Goal: Contribute content: Contribute content

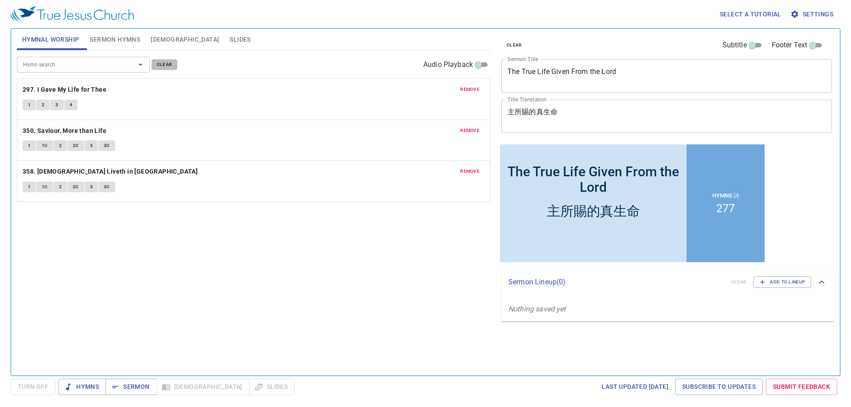
click at [160, 61] on span "clear" at bounding box center [165, 65] width 16 height 8
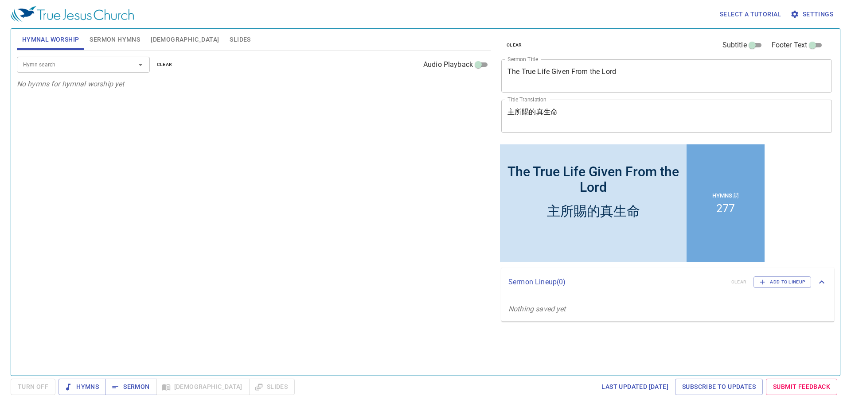
drag, startPoint x: 112, startPoint y: 40, endPoint x: 127, endPoint y: 55, distance: 21.6
click at [112, 40] on span "Sermon Hymns" at bounding box center [115, 39] width 51 height 11
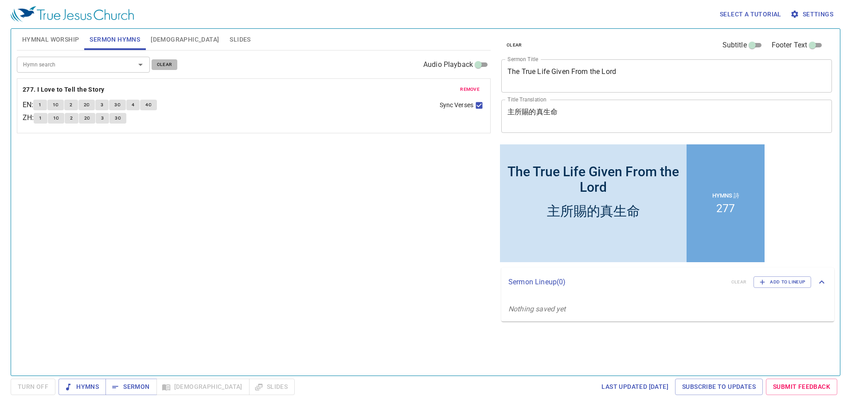
click at [153, 61] on button "clear" at bounding box center [165, 64] width 26 height 11
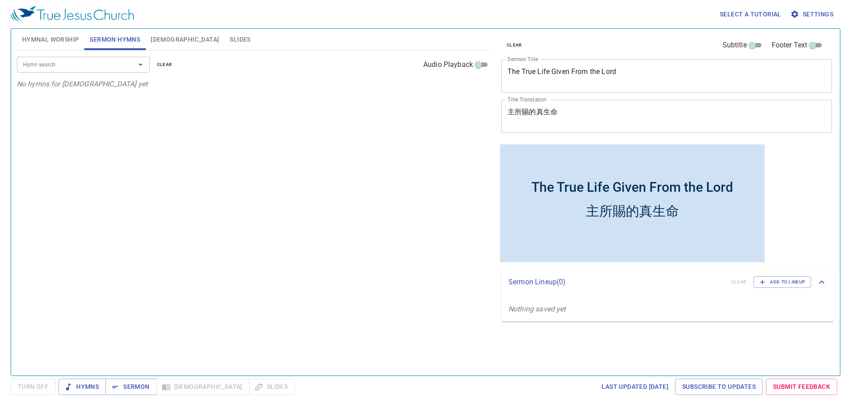
click at [582, 74] on textarea "The True Life Given From the Lord" at bounding box center [666, 75] width 318 height 17
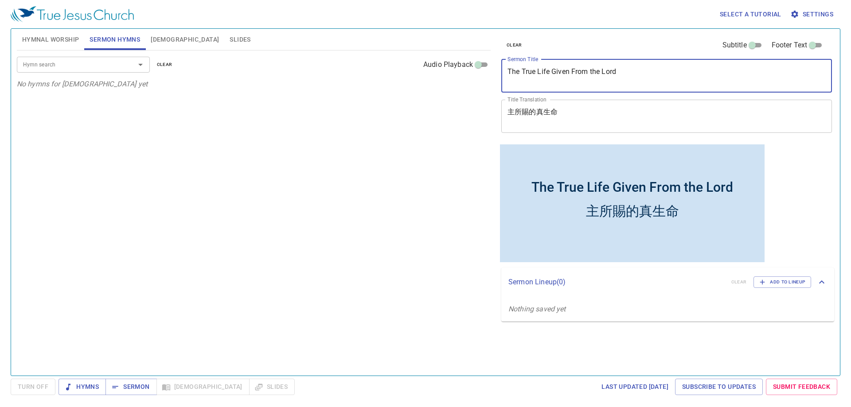
click at [582, 73] on textarea "The True Life Given From the Lord" at bounding box center [666, 75] width 318 height 17
paste textarea "Precious Time Given to Us"
type textarea "The Precious Time Given to Us"
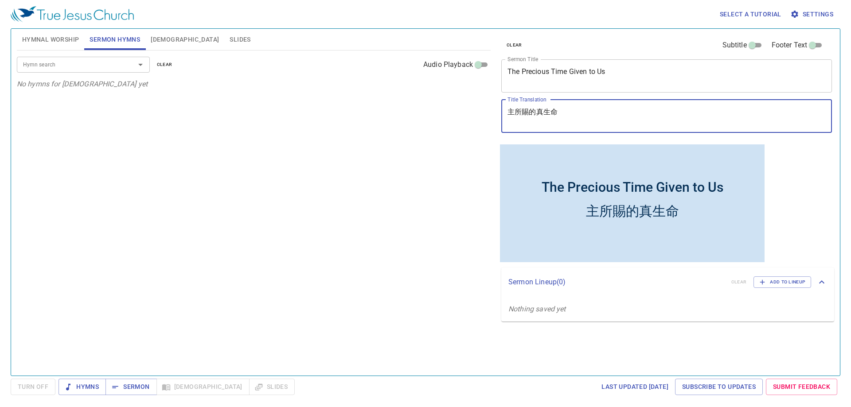
click at [545, 116] on textarea "主所賜的真生命" at bounding box center [666, 116] width 318 height 17
click at [545, 115] on textarea "主所賜的真生命" at bounding box center [666, 116] width 318 height 17
paste textarea "賜給我們的寶貴時間"
type textarea "賜給我們的寶貴時間"
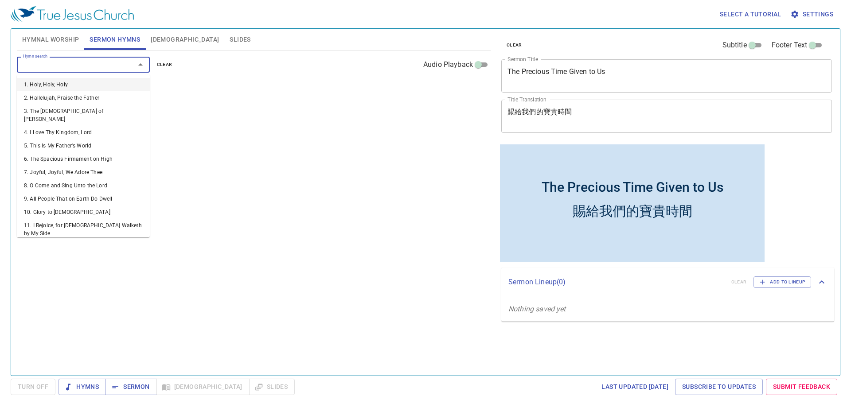
click at [95, 65] on input "Hymn search" at bounding box center [69, 64] width 101 height 10
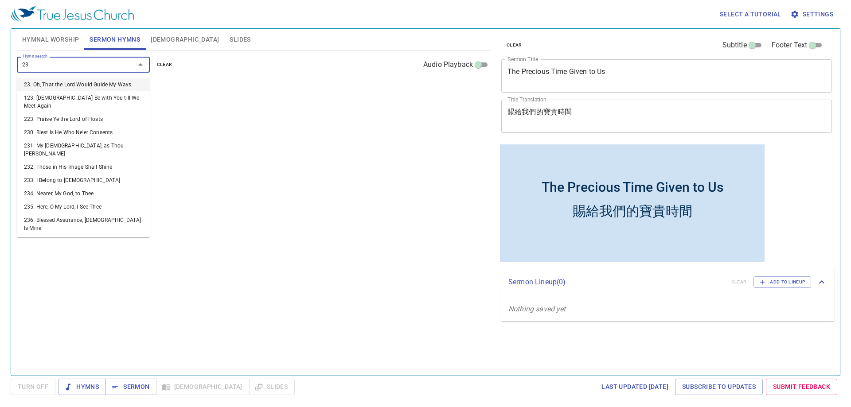
type input "236"
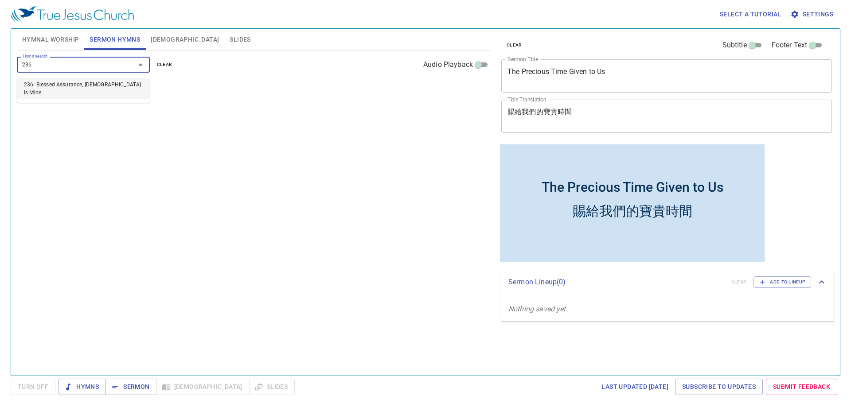
click at [91, 84] on li "236. Blessed Assurance, [DEMOGRAPHIC_DATA] Is Mine" at bounding box center [83, 88] width 133 height 21
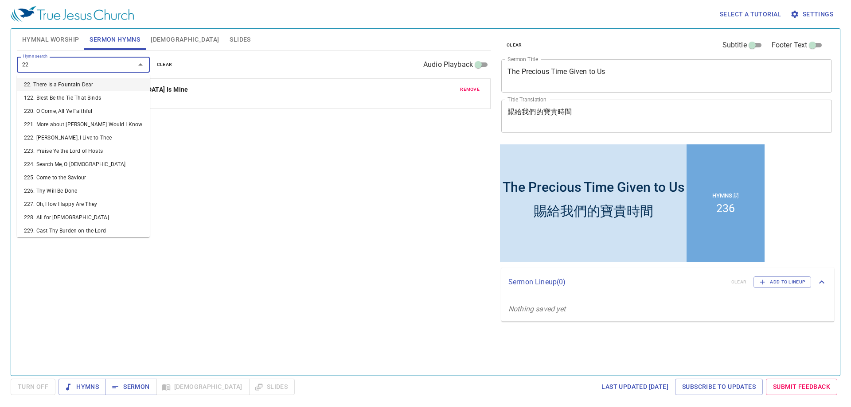
type input "226"
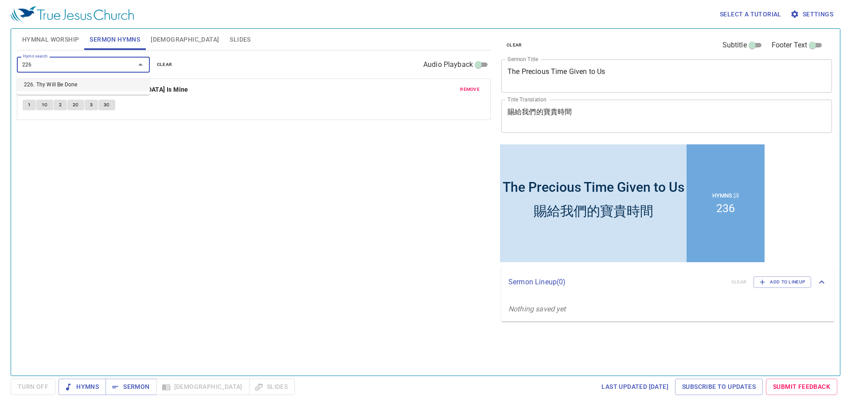
click at [85, 83] on li "226. Thy Will Be Done" at bounding box center [83, 84] width 133 height 13
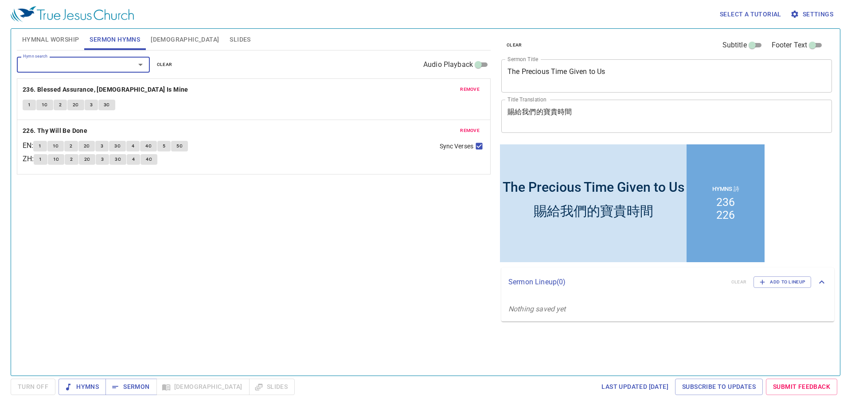
click at [228, 222] on div "Hymn search Hymn search clear Audio Playback remove 236. Blessed Assurance, Jes…" at bounding box center [254, 210] width 474 height 318
click at [66, 45] on span "Hymnal Worship" at bounding box center [50, 39] width 57 height 11
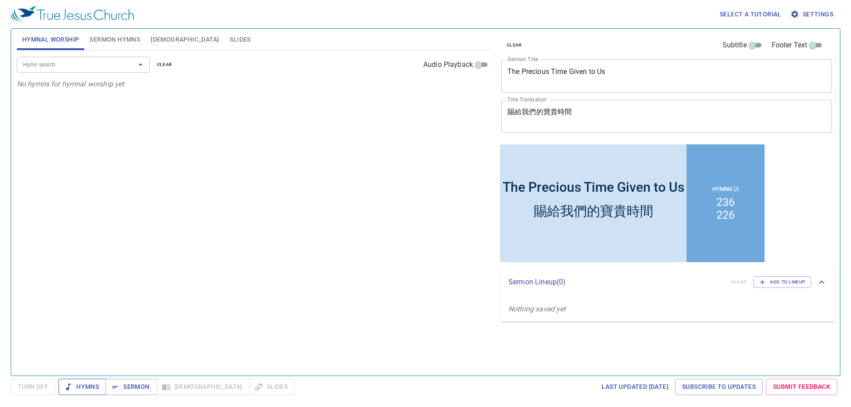
click at [88, 389] on span "Hymns" at bounding box center [82, 387] width 33 height 11
click at [170, 220] on div "Hymn search Hymn search clear Audio Playback No hymns for hymnal worship yet" at bounding box center [254, 210] width 474 height 318
click at [263, 222] on div "Hymn search Hymn search clear Audio Playback No hymns for hymnal worship yet" at bounding box center [254, 210] width 474 height 318
click at [567, 65] on div "The Precious Time Given to Us x Sermon Title" at bounding box center [666, 75] width 331 height 33
click at [305, 180] on div "Hymn search Hymn search clear Audio Playback No hymns for hymnal worship yet" at bounding box center [254, 210] width 474 height 318
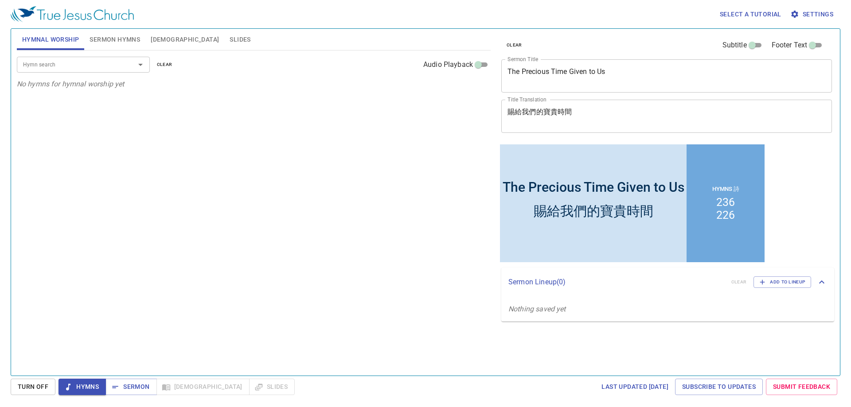
click at [180, 150] on div "Hymn search Hymn search clear Audio Playback No hymns for hymnal worship yet" at bounding box center [254, 210] width 474 height 318
click at [546, 111] on textarea "賜給我們的寶貴時間" at bounding box center [666, 116] width 318 height 17
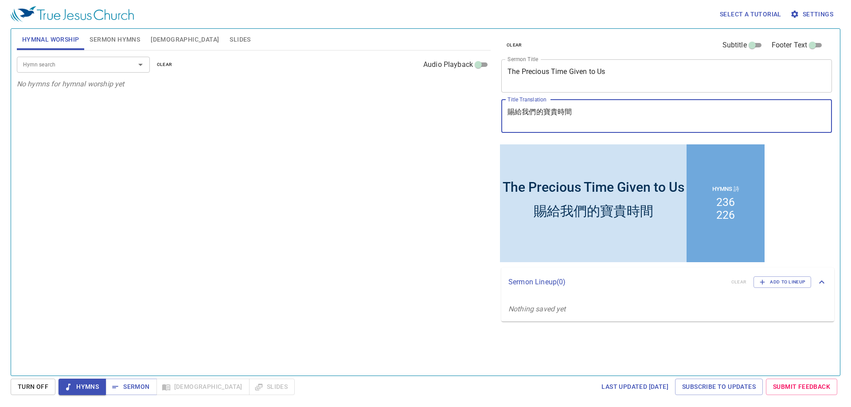
click at [546, 111] on textarea "賜給我們的寶貴時間" at bounding box center [666, 116] width 318 height 17
click at [224, 204] on div "Hymn search Hymn search clear Audio Playback No hymns for hymnal worship yet" at bounding box center [254, 210] width 474 height 318
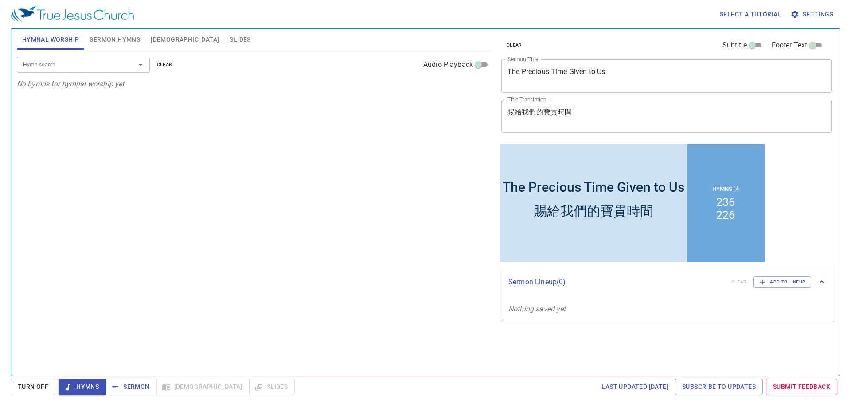
click at [241, 207] on div "Hymn search Hymn search clear Audio Playback No hymns for hymnal worship yet" at bounding box center [254, 210] width 474 height 318
click at [203, 141] on div "Hymn search Hymn search clear Audio Playback No hymns for hymnal worship yet" at bounding box center [254, 210] width 474 height 318
click at [569, 70] on textarea "The Precious Time Given to Us" at bounding box center [666, 75] width 318 height 17
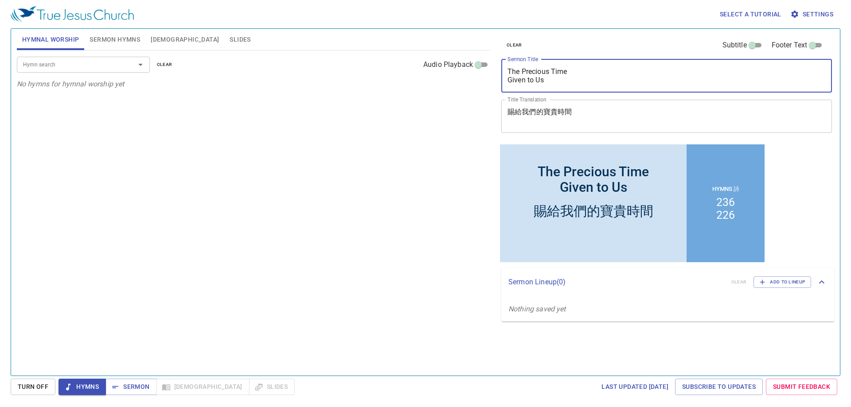
type textarea "The Precious Time Given to Us"
click at [402, 168] on div "Hymn search Hymn search clear Audio Playback No hymns for hymnal worship yet" at bounding box center [254, 210] width 474 height 318
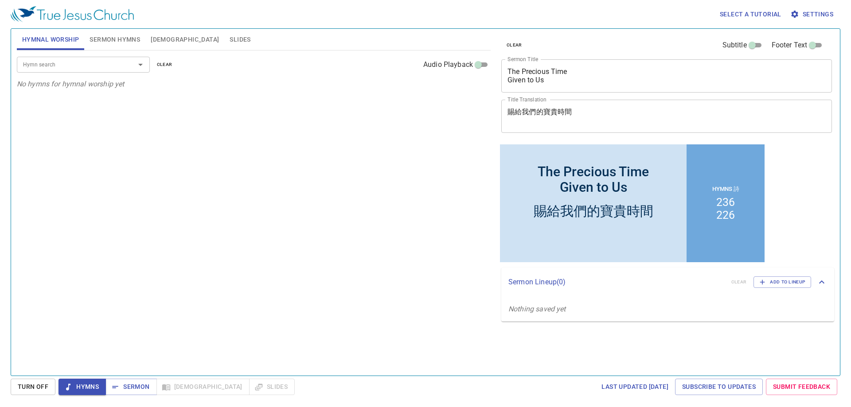
click at [402, 168] on div "Hymn search Hymn search clear Audio Playback No hymns for hymnal worship yet" at bounding box center [254, 210] width 474 height 318
click at [384, 186] on div "Hymn search Hymn search clear Audio Playback No hymns for hymnal worship yet" at bounding box center [254, 210] width 474 height 318
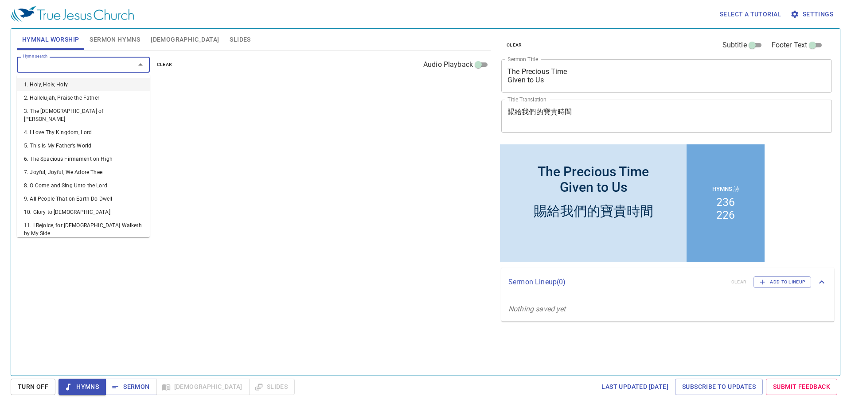
click at [88, 59] on input "Hymn search" at bounding box center [69, 64] width 101 height 10
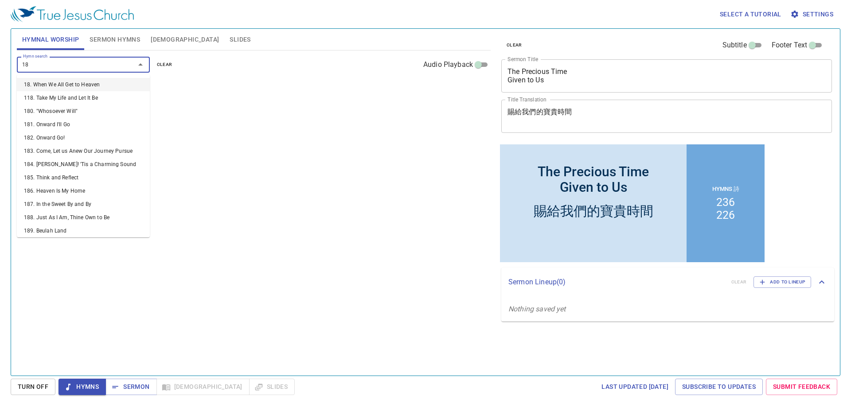
type input "185"
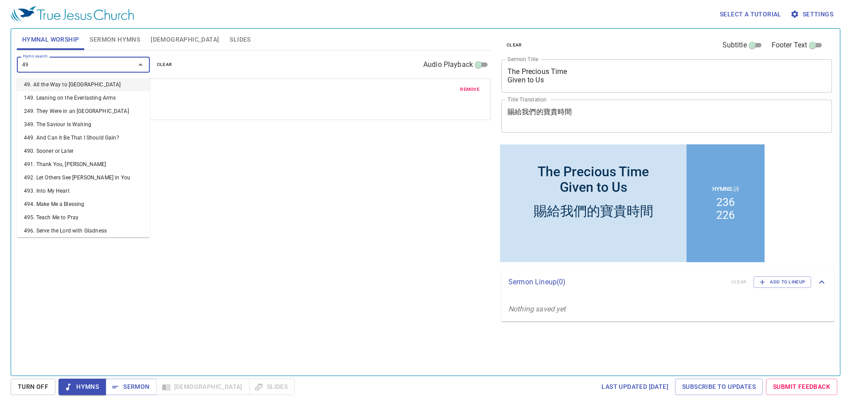
type input "491"
type input "439"
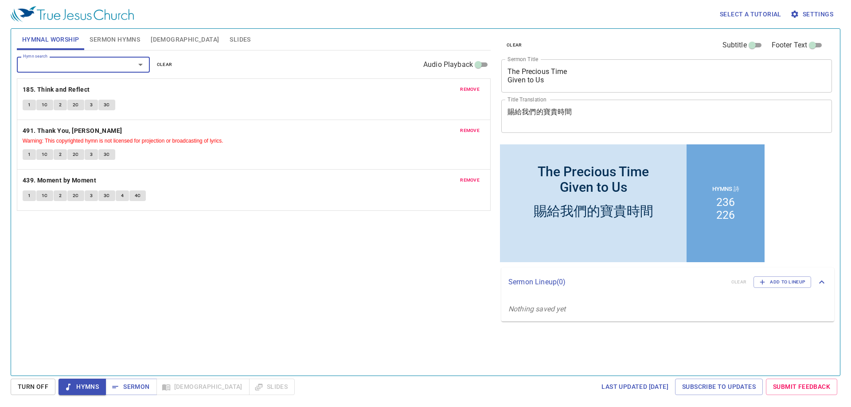
drag, startPoint x: 197, startPoint y: 283, endPoint x: 196, endPoint y: 289, distance: 6.2
click at [196, 289] on div "Hymn search Hymn search clear Audio Playback remove 185. Think and Reflect 1 1C…" at bounding box center [254, 210] width 474 height 318
click at [277, 281] on div "Hymn search Hymn search clear Audio Playback remove 185. Think and Reflect 1 1C…" at bounding box center [254, 210] width 474 height 318
click at [306, 278] on div "Hymn search Hymn search clear Audio Playback remove 185. Think and Reflect 1 1C…" at bounding box center [254, 210] width 474 height 318
click at [66, 88] on b "185. Think and Reflect" at bounding box center [56, 89] width 67 height 11
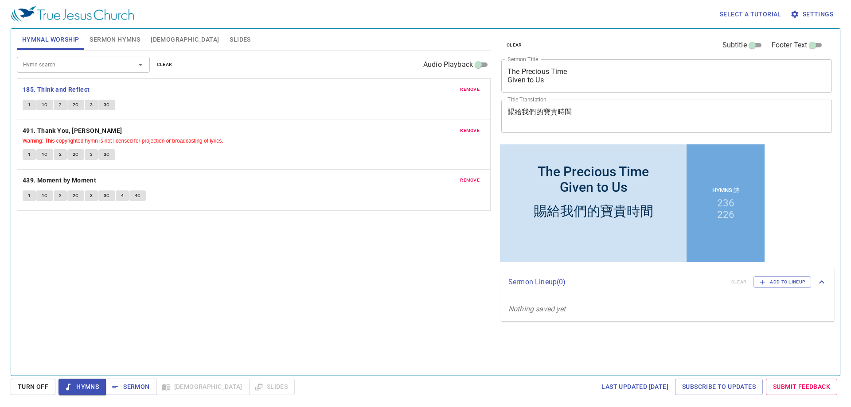
click at [27, 102] on button "1" at bounding box center [29, 105] width 13 height 11
click at [208, 260] on div "Hymn search Hymn search clear Audio Playback remove 185. Think and Reflect 1 1C…" at bounding box center [254, 210] width 474 height 318
click at [143, 272] on div "Hymn search Hymn search clear Audio Playback remove 185. Think and Reflect 1 1C…" at bounding box center [254, 210] width 474 height 318
click at [143, 273] on div "Hymn search Hymn search clear Audio Playback remove 185. Think and Reflect 1 1C…" at bounding box center [254, 210] width 474 height 318
click at [198, 289] on div "Hymn search Hymn search clear Audio Playback remove 185. Think and Reflect 1 1C…" at bounding box center [254, 210] width 474 height 318
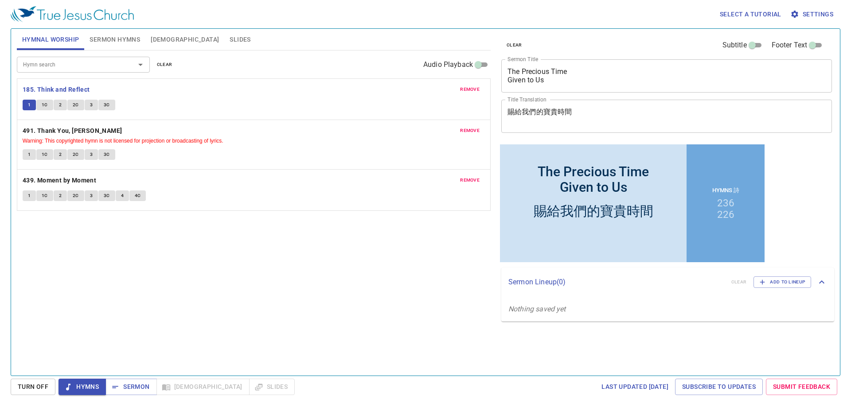
click at [272, 294] on div "Hymn search Hymn search clear Audio Playback remove 185. Think and Reflect 1 1C…" at bounding box center [254, 210] width 474 height 318
click at [307, 295] on div "Hymn search Hymn search clear Audio Playback remove 185. Think and Reflect 1 1C…" at bounding box center [254, 210] width 474 height 318
click at [284, 271] on div "Hymn search Hymn search clear Audio Playback remove 185. Think and Reflect 1 1C…" at bounding box center [254, 210] width 474 height 318
click at [82, 129] on b "491. Thank You, Lord" at bounding box center [73, 130] width 100 height 11
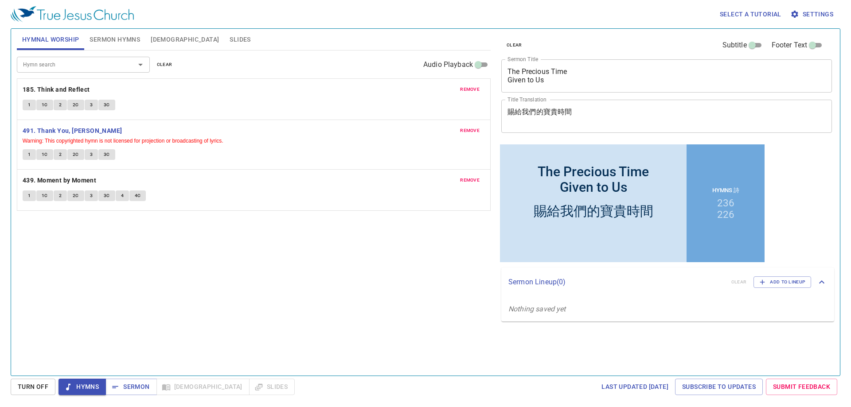
click at [24, 152] on button "1" at bounding box center [29, 154] width 13 height 11
click at [90, 281] on div "Hymn search Hymn search clear Audio Playback remove 185. Think and Reflect 1 1C…" at bounding box center [254, 210] width 474 height 318
click at [109, 258] on div "Hymn search Hymn search clear Audio Playback remove 185. Think and Reflect 1 1C…" at bounding box center [254, 210] width 474 height 318
click at [292, 281] on div "Hymn search Hymn search clear Audio Playback remove 185. Think and Reflect 1 1C…" at bounding box center [254, 210] width 474 height 318
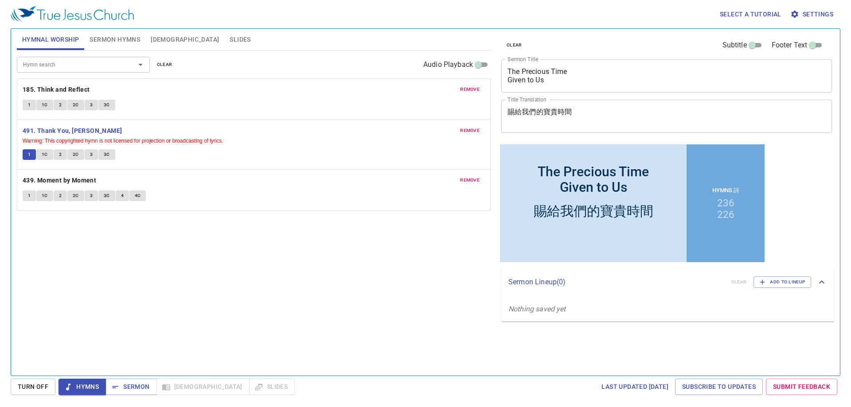
click at [292, 281] on div "Hymn search Hymn search clear Audio Playback remove 185. Think and Reflect 1 1C…" at bounding box center [254, 210] width 474 height 318
click at [289, 283] on div "Hymn search Hymn search clear Audio Playback remove 185. Think and Reflect 1 1C…" at bounding box center [254, 210] width 474 height 318
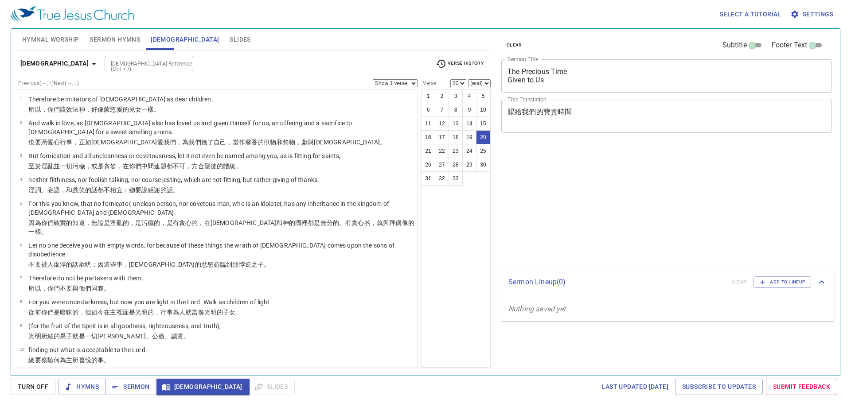
select select "20"
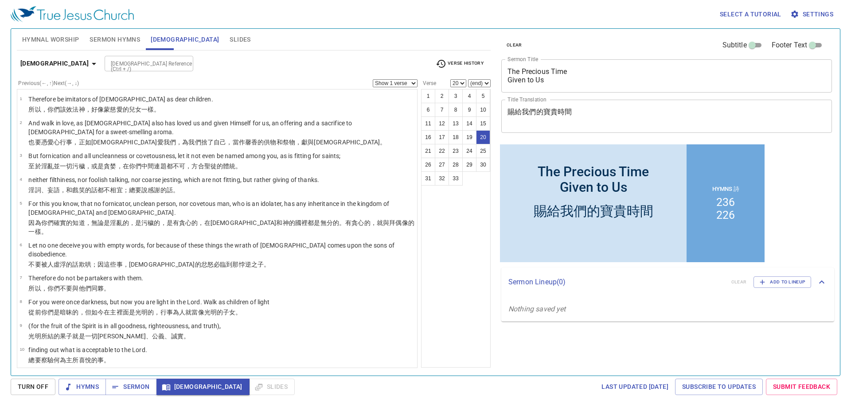
scroll to position [324, 0]
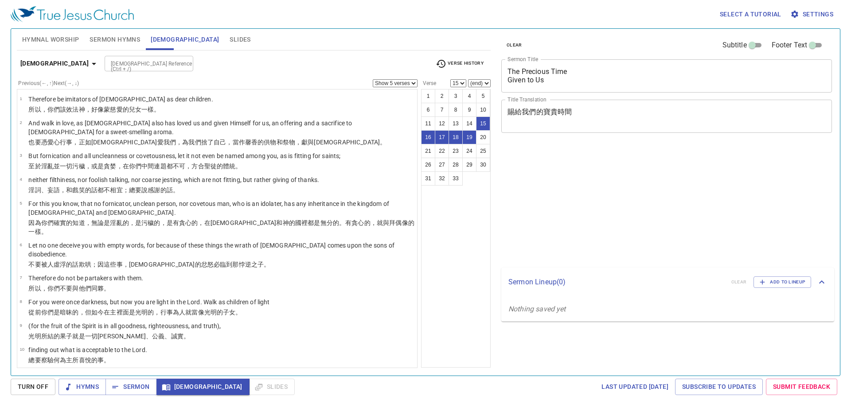
select select "5"
select select "15"
select select "5"
select select "15"
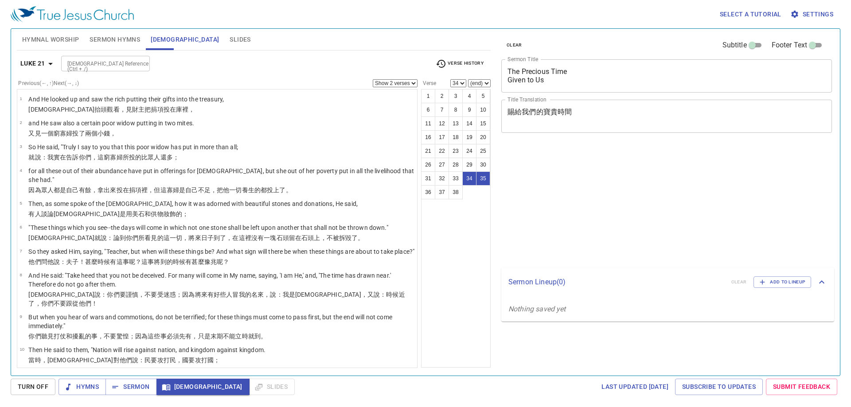
select select "2"
select select "34"
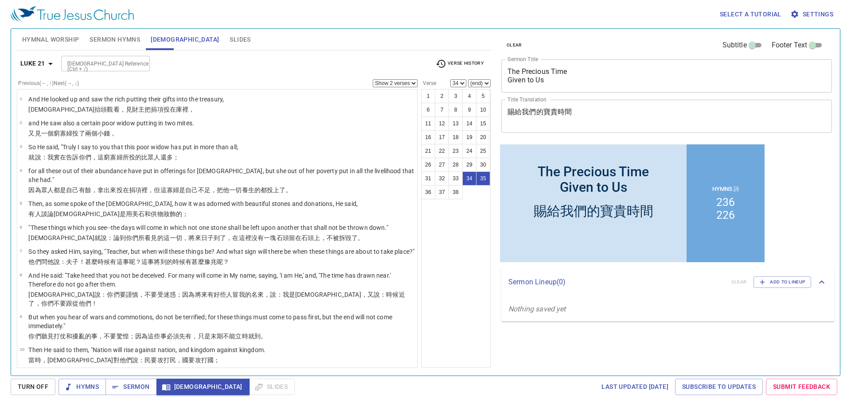
scroll to position [745, 0]
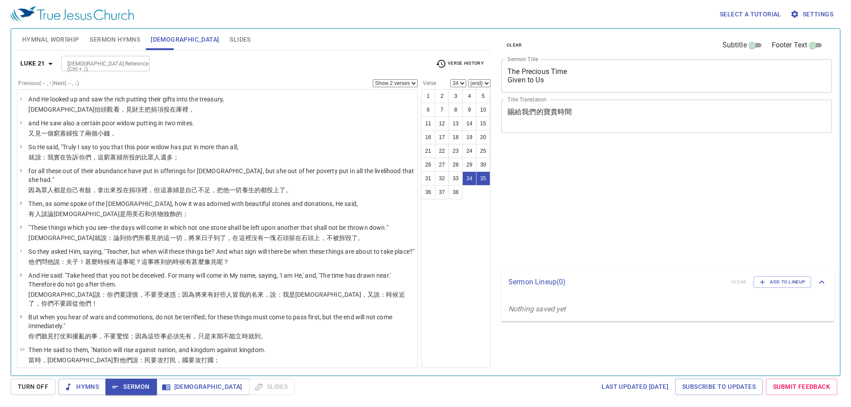
select select "2"
select select "34"
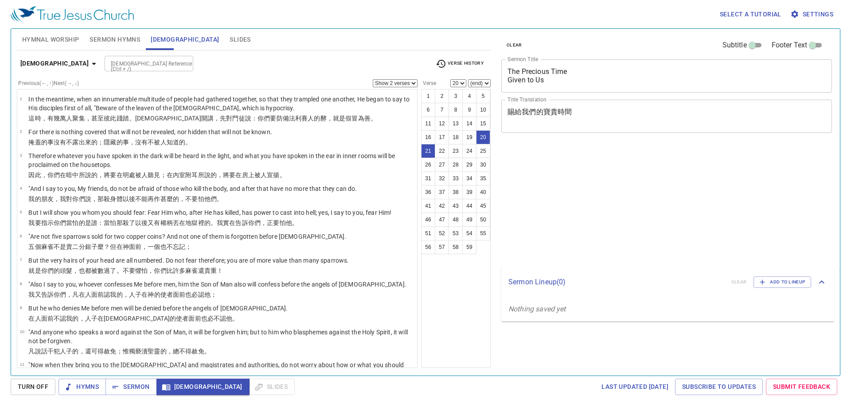
select select "2"
select select "20"
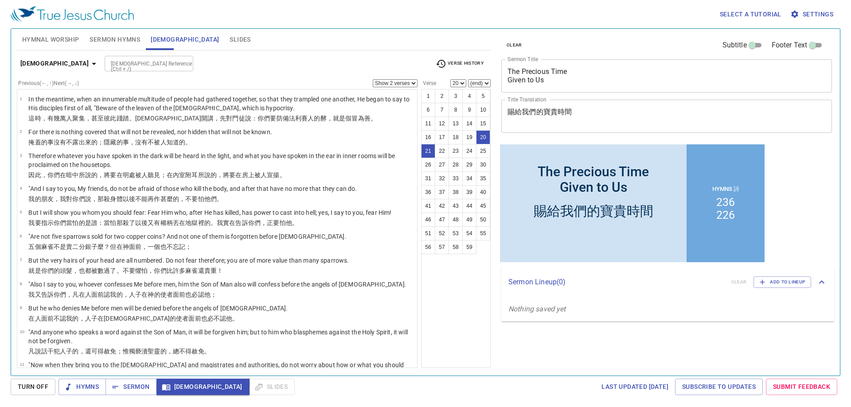
scroll to position [375, 0]
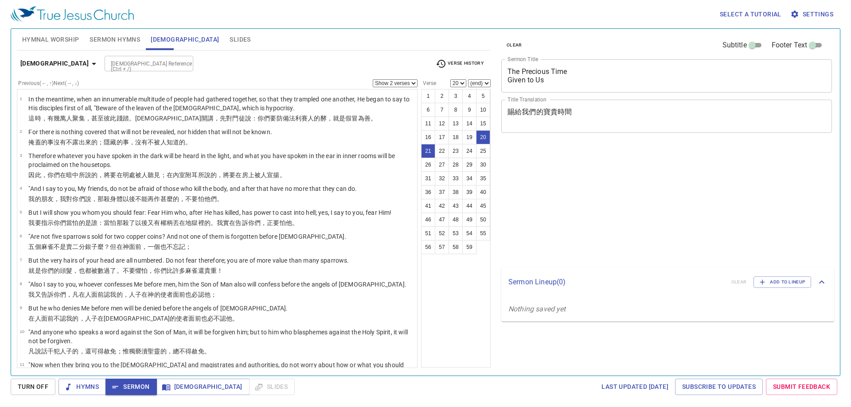
select select "2"
select select "20"
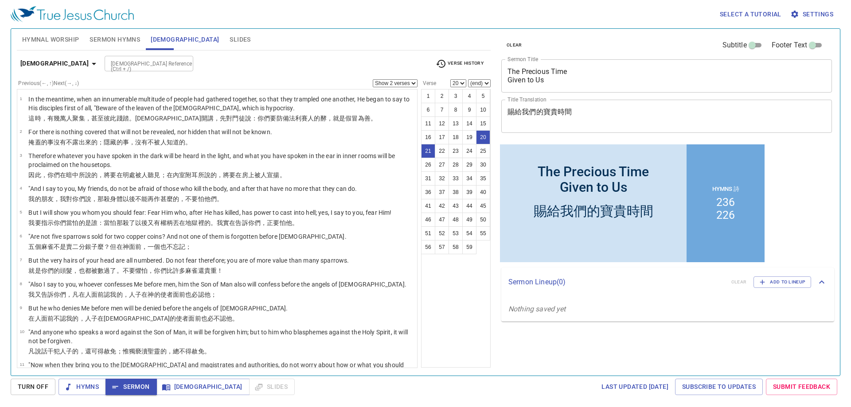
scroll to position [375, 0]
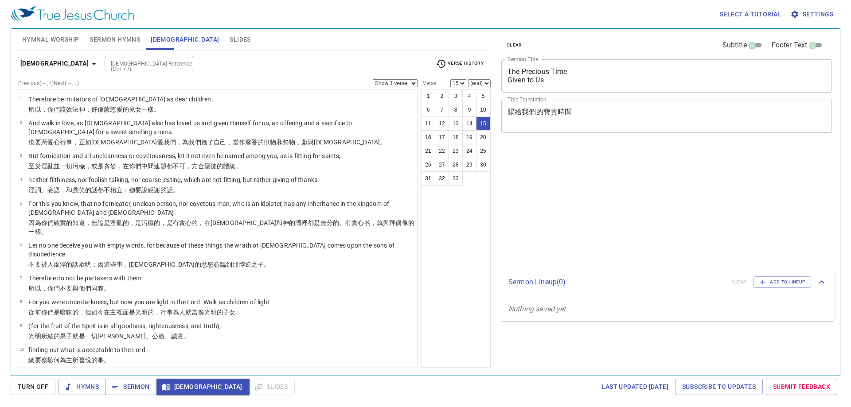
select select "15"
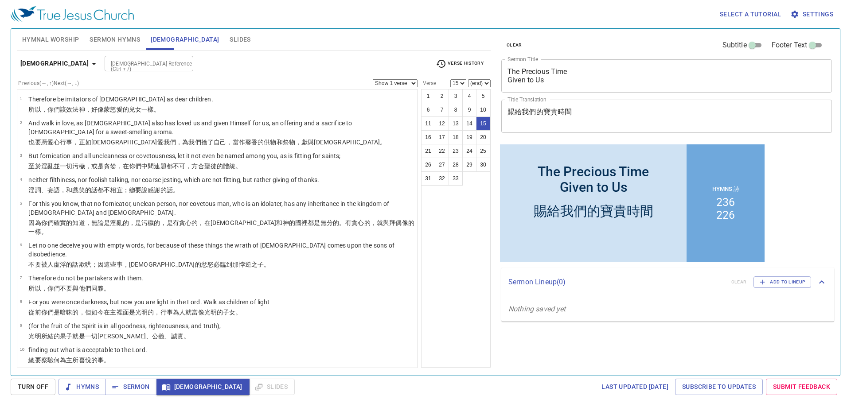
scroll to position [205, 0]
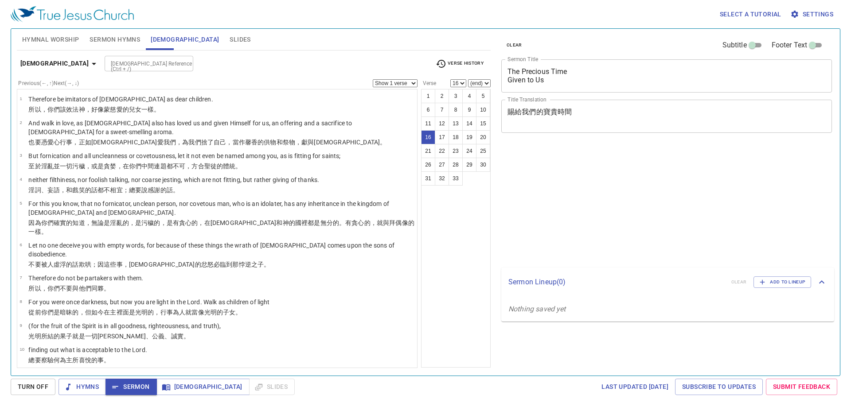
select select "16"
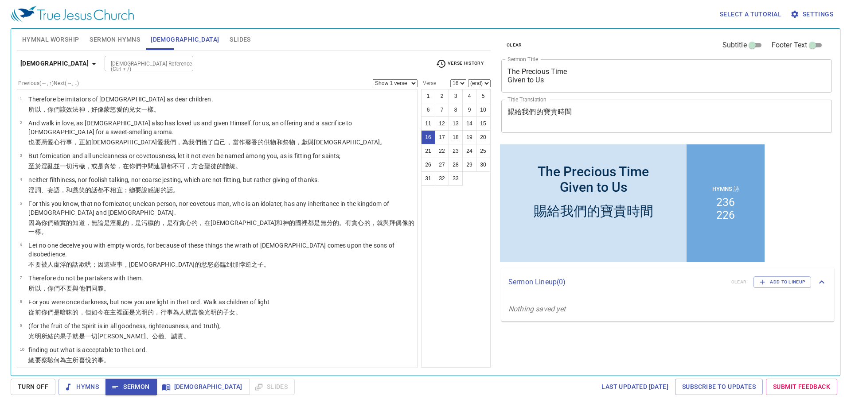
scroll to position [353, 0]
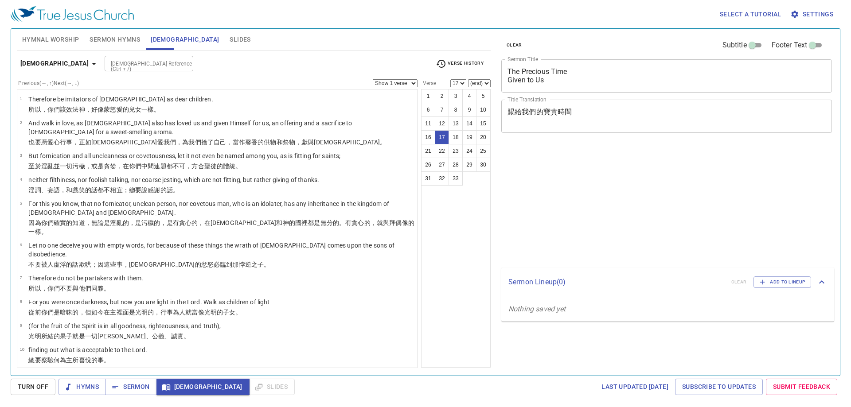
select select "17"
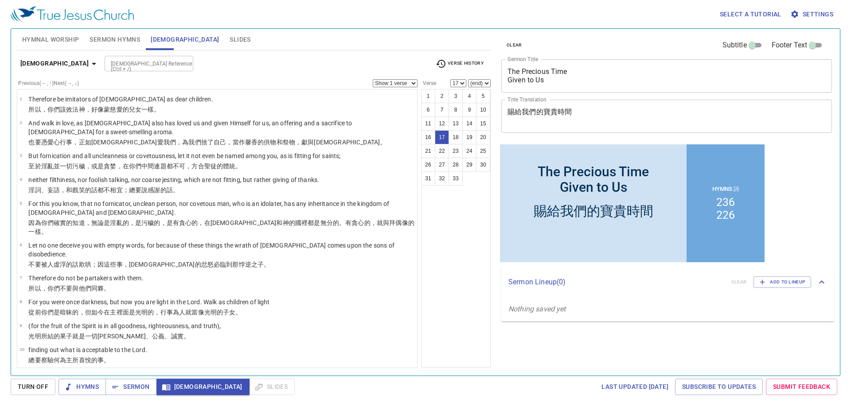
scroll to position [353, 0]
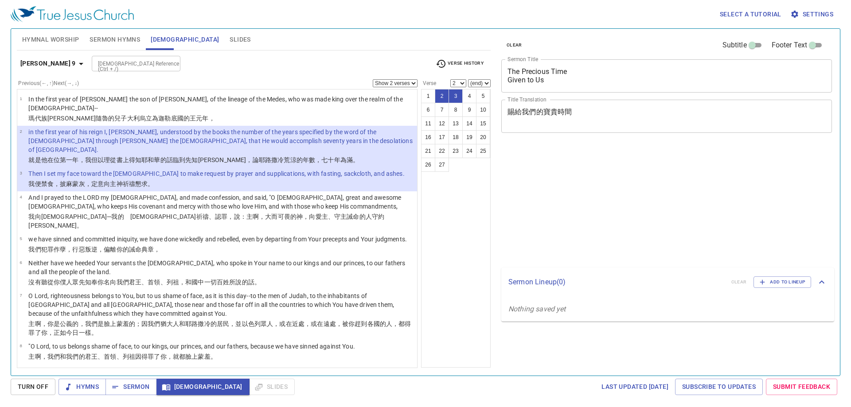
select select "2"
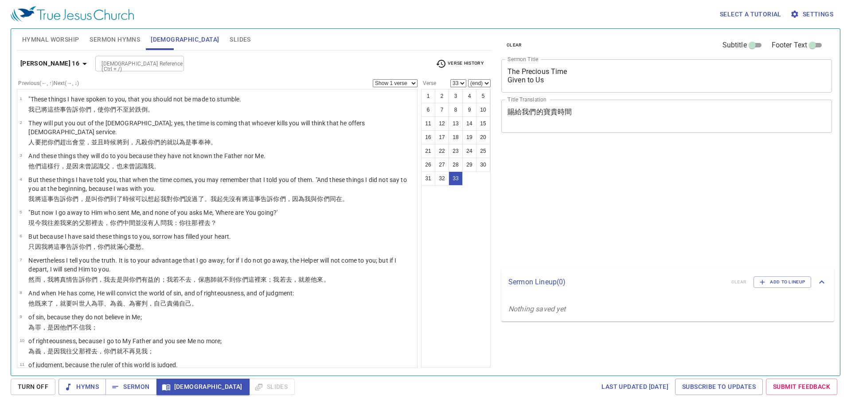
select select "33"
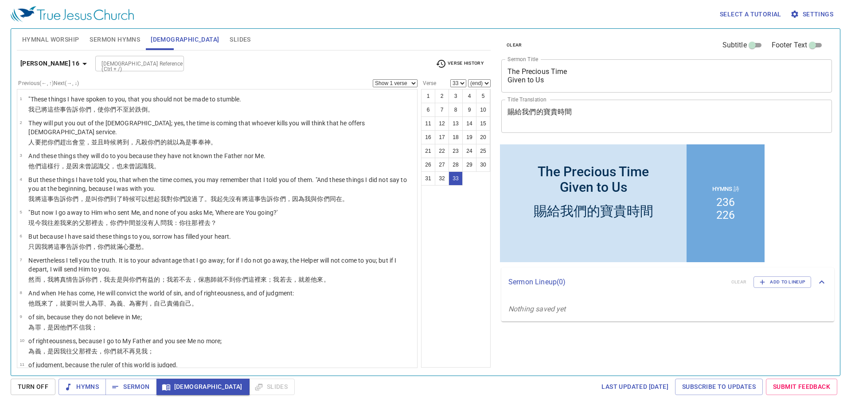
scroll to position [634, 0]
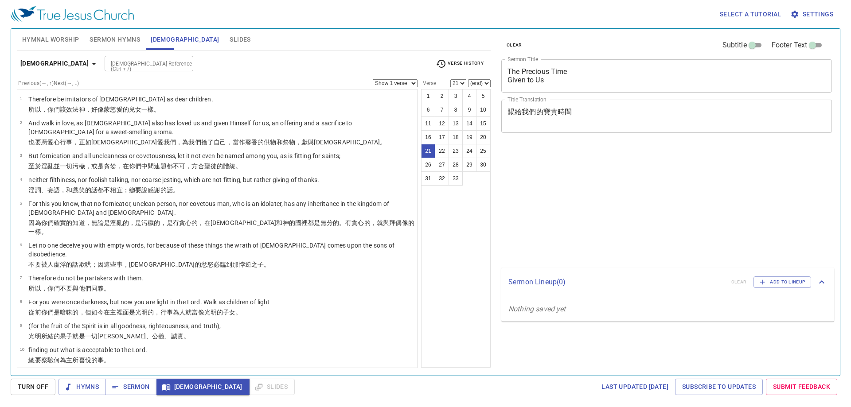
select select "21"
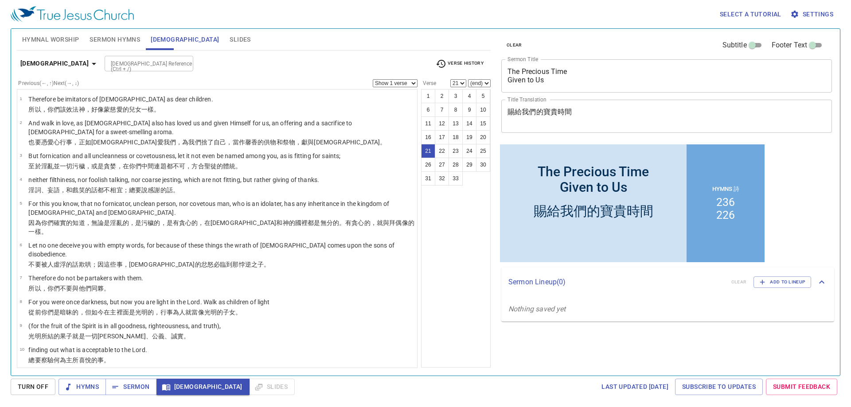
scroll to position [346, 0]
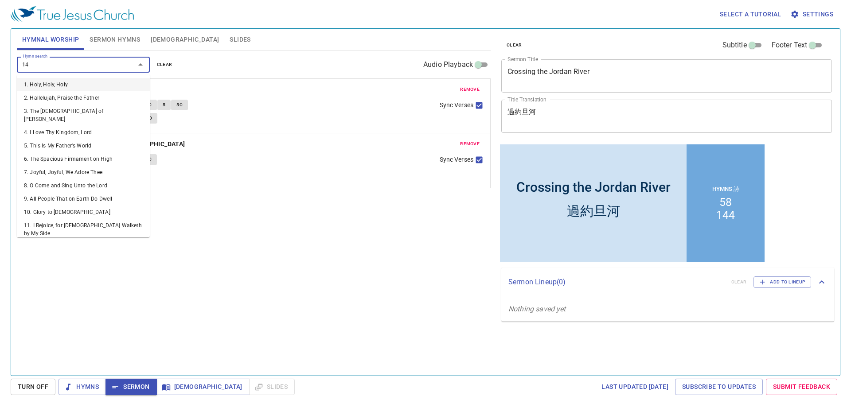
type input "144"
click at [89, 69] on input "144" at bounding box center [69, 64] width 101 height 10
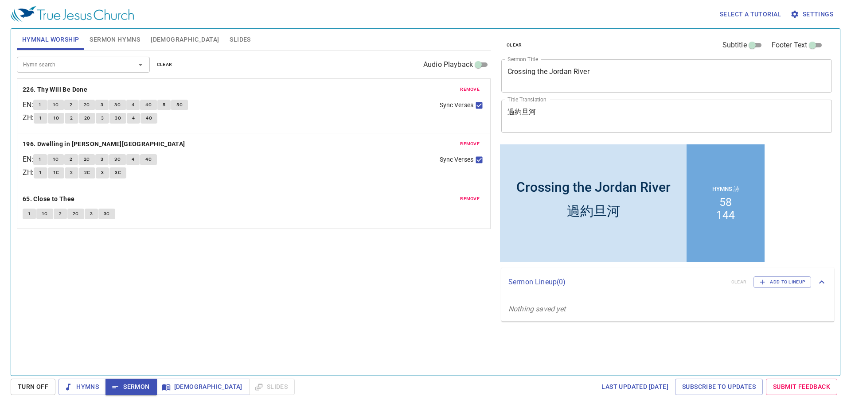
click at [79, 391] on span "Hymns" at bounding box center [82, 387] width 33 height 11
click at [106, 47] on button "Sermon Hymns" at bounding box center [114, 39] width 61 height 21
click at [109, 40] on span "Sermon Hymns" at bounding box center [115, 39] width 51 height 11
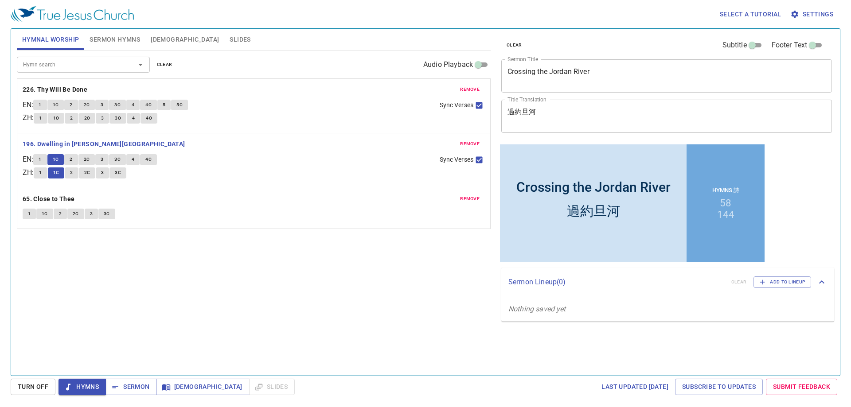
click at [134, 162] on button "4" at bounding box center [132, 159] width 13 height 11
click at [139, 158] on button "4" at bounding box center [132, 159] width 13 height 11
click at [134, 162] on span "4" at bounding box center [133, 160] width 3 height 8
